Goal: Task Accomplishment & Management: Manage account settings

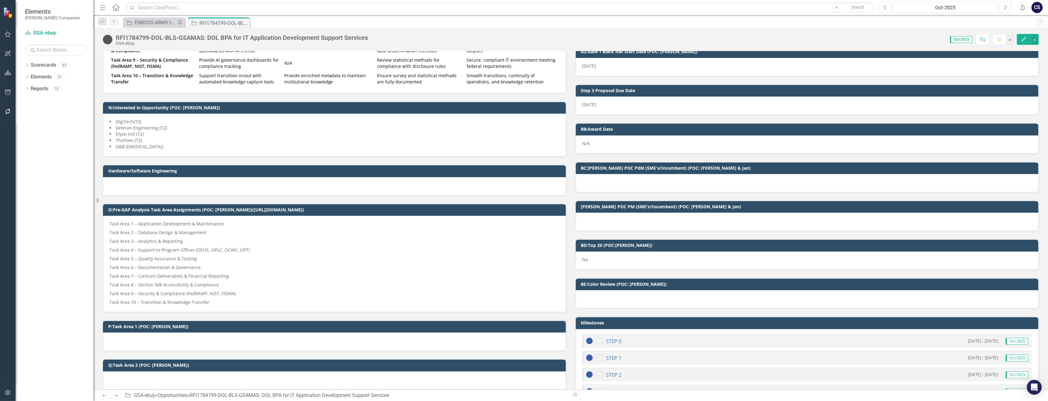
scroll to position [483, 0]
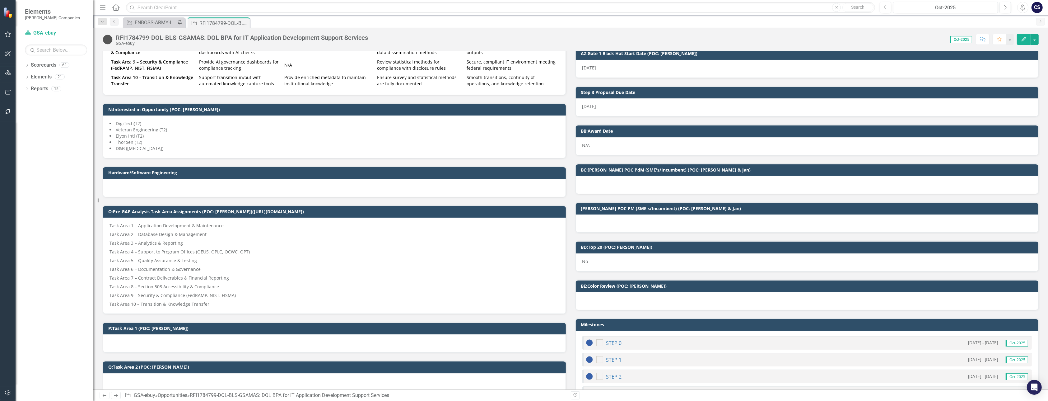
click at [771, 183] on div at bounding box center [807, 185] width 463 height 18
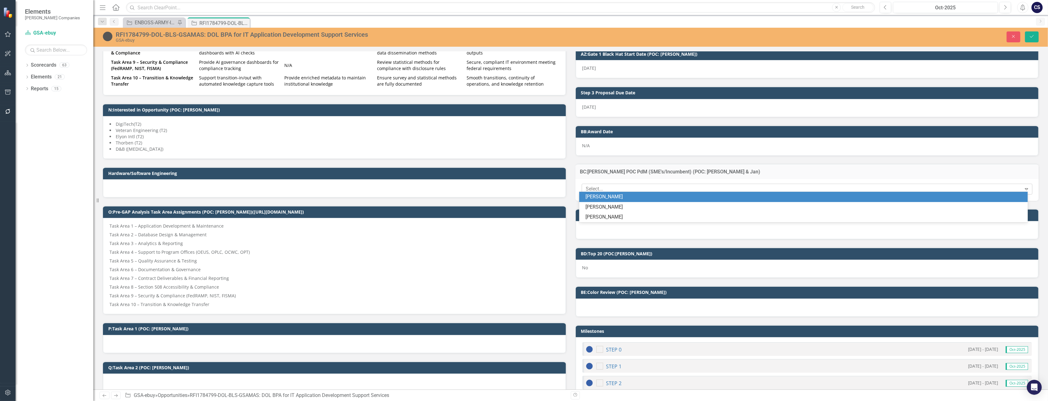
click at [1024, 186] on icon "Expand" at bounding box center [1027, 188] width 6 height 5
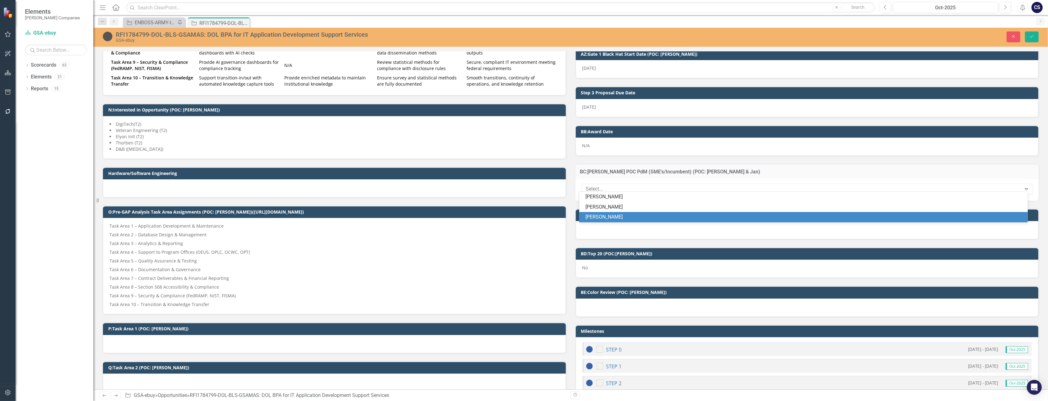
click at [598, 217] on div "Cristyl W." at bounding box center [805, 216] width 439 height 7
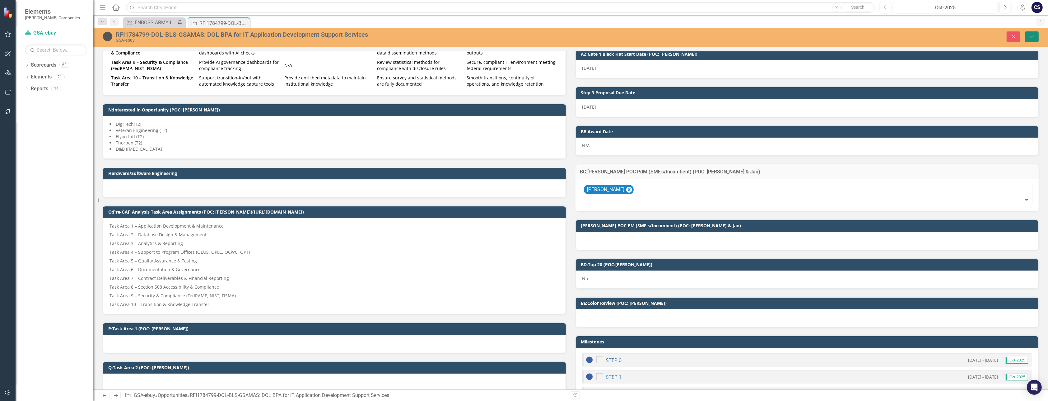
click at [1033, 35] on icon "Save" at bounding box center [1032, 36] width 6 height 4
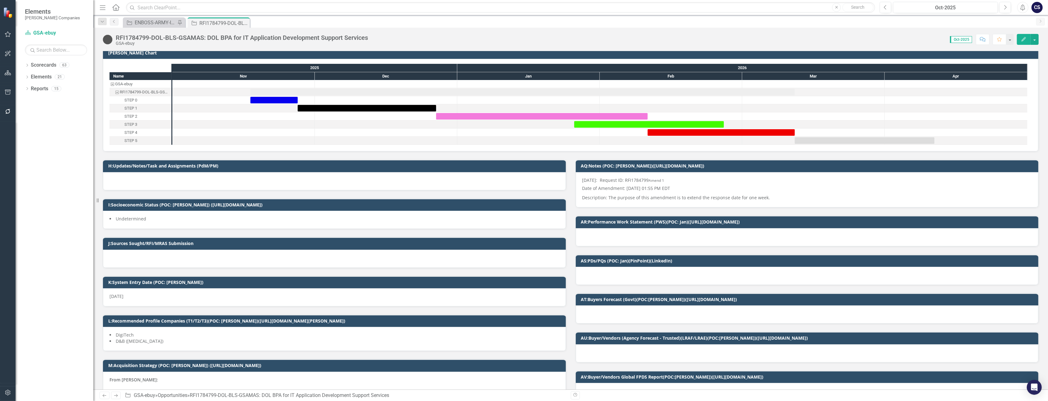
scroll to position [0, 0]
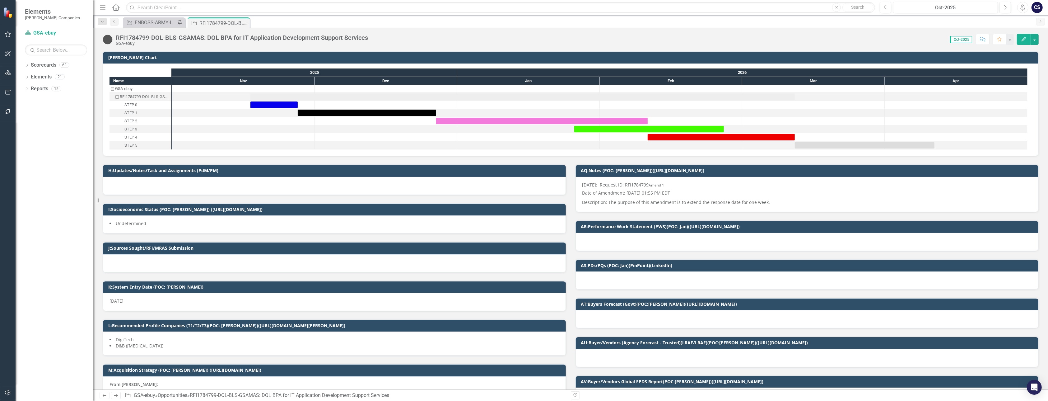
drag, startPoint x: 671, startPoint y: 184, endPoint x: 642, endPoint y: 184, distance: 28.9
click at [642, 184] on p "9/30/2025: Request ID: RFI1784799 Amend 1" at bounding box center [808, 185] width 450 height 7
click at [623, 185] on p "9/30/2025: Request ID: RFI1784799 Amend 1" at bounding box center [808, 185] width 450 height 7
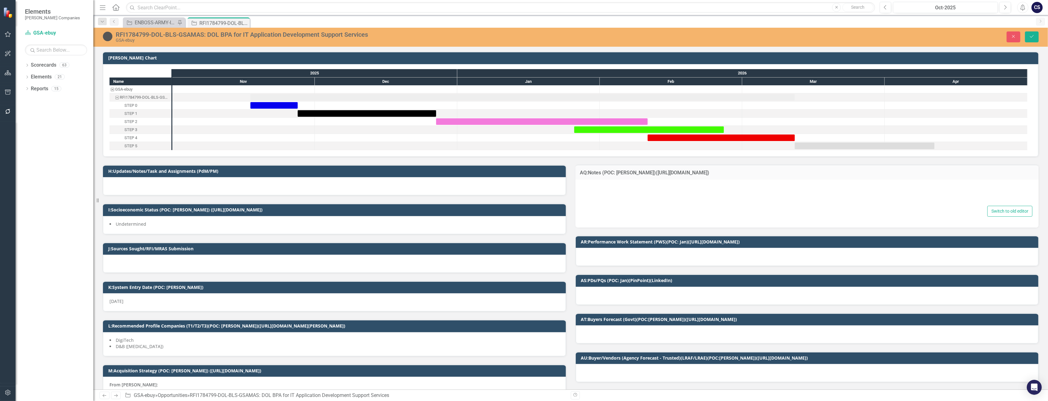
type textarea "<p>9/30/2025:&nbsp; Request ID:&nbsp;RFI1784799&nbsp;<small>Amend 1</small></p>…"
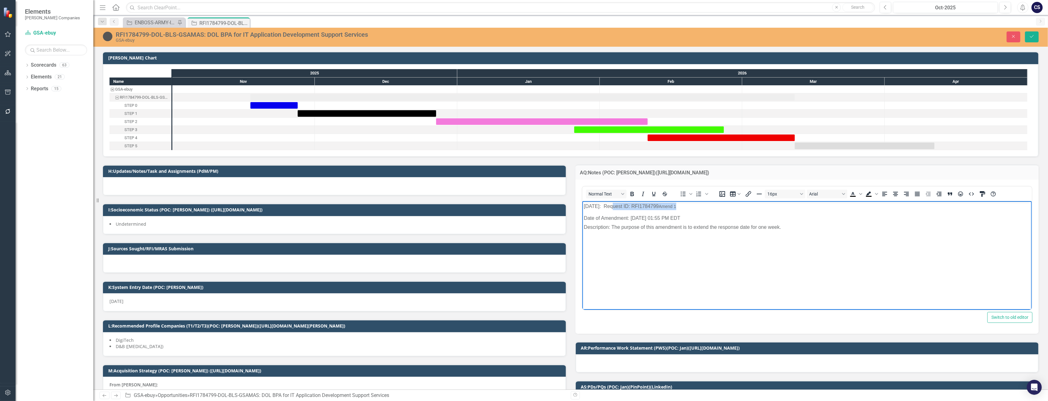
drag, startPoint x: 687, startPoint y: 205, endPoint x: 609, endPoint y: 207, distance: 77.5
click at [609, 207] on p "9/30/2025: Request ID: RFI1784799 Amend 1" at bounding box center [807, 206] width 447 height 7
copy p "Request ID: RFI1784799 Amend 1"
click at [373, 37] on div "RFI1784799-DOL-BLS-GSAMAS: DOL BPA for IT Application Development Support Servi…" at bounding box center [377, 34] width 522 height 7
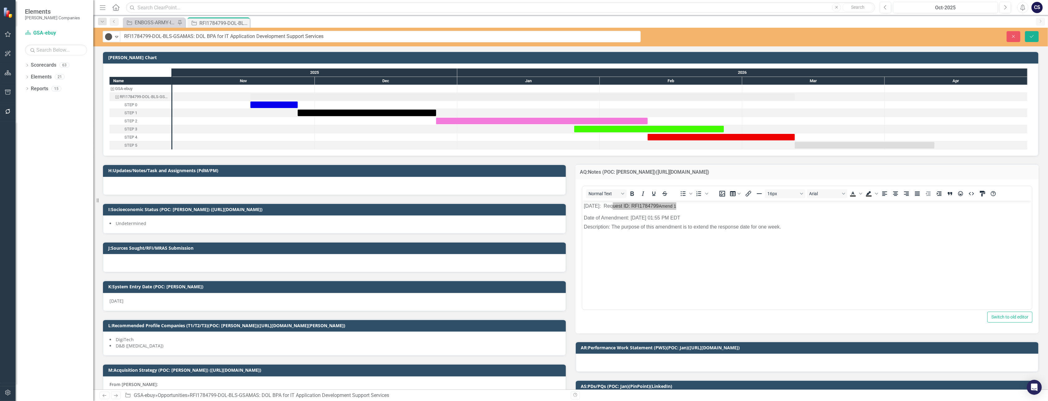
click at [149, 183] on div at bounding box center [334, 186] width 463 height 18
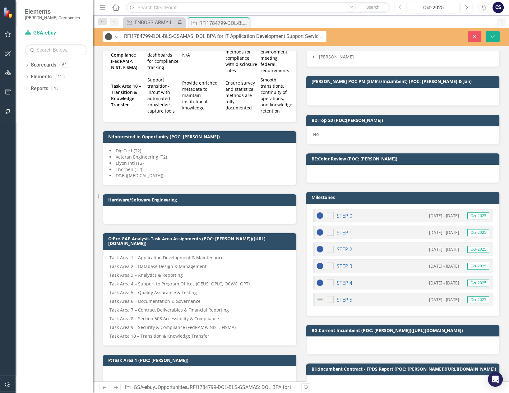
scroll to position [744, 0]
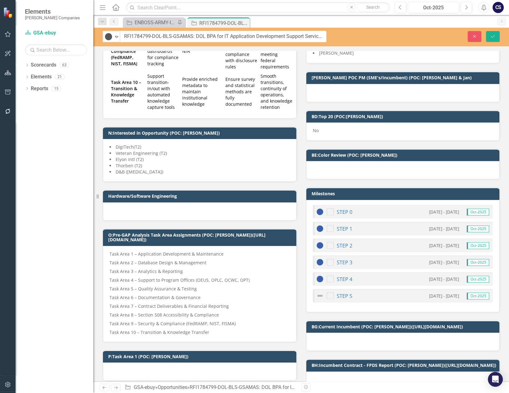
click at [138, 174] on li "D&B ([MEDICAL_DATA])" at bounding box center [200, 172] width 180 height 6
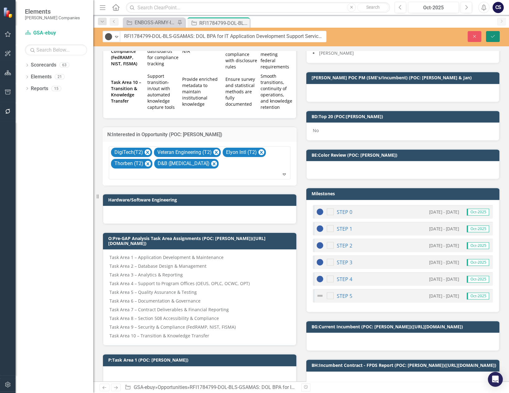
click at [495, 36] on icon "Save" at bounding box center [493, 36] width 6 height 4
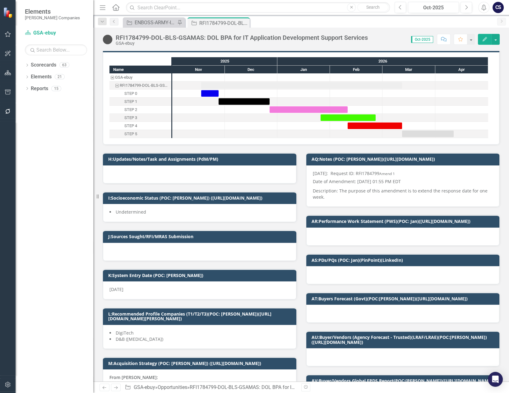
scroll to position [6, 0]
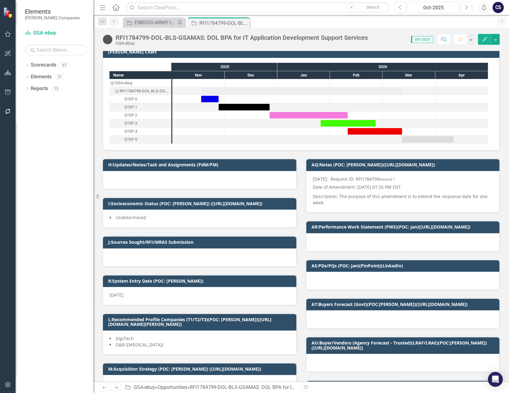
click at [360, 40] on div "RFI1784799-DOL-BLS-GSAMAS: DOL BPA for IT Application Development Support Servi…" at bounding box center [242, 37] width 252 height 7
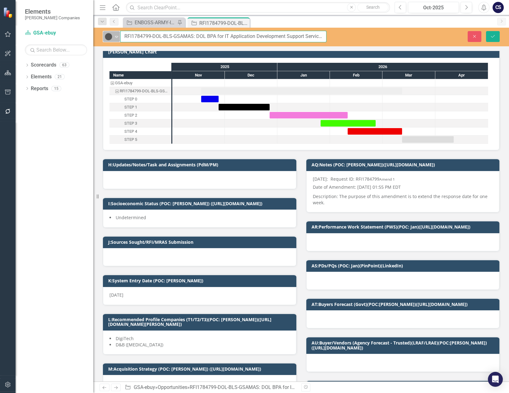
drag, startPoint x: 322, startPoint y: 36, endPoint x: 111, endPoint y: 37, distance: 211.0
click at [111, 37] on div "Tracked Expand RFI1784799-DOL-BLS-GSAMAS: DOL BPA for IT Application Developmen…" at bounding box center [215, 37] width 224 height 12
click at [207, 125] on div at bounding box center [198, 124] width 53 height 8
